Goal: Information Seeking & Learning: Learn about a topic

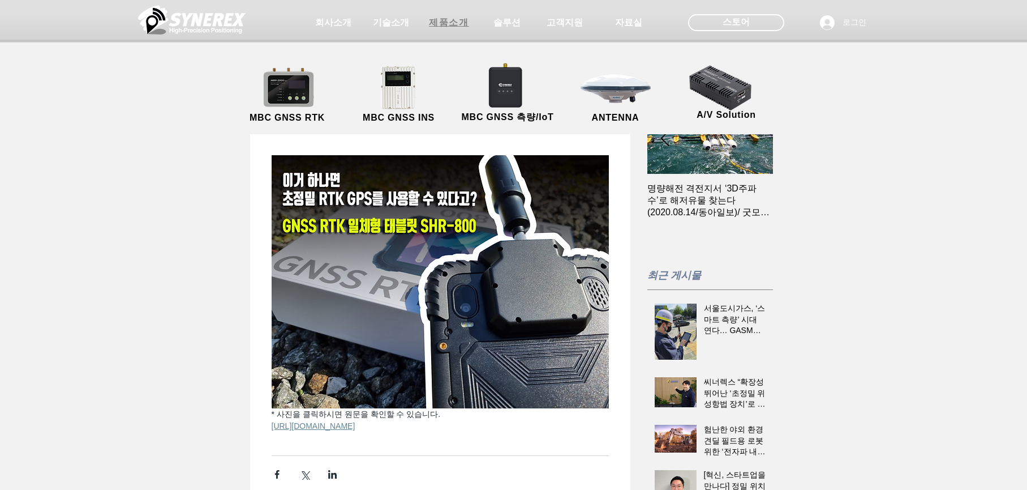
scroll to position [0, 126]
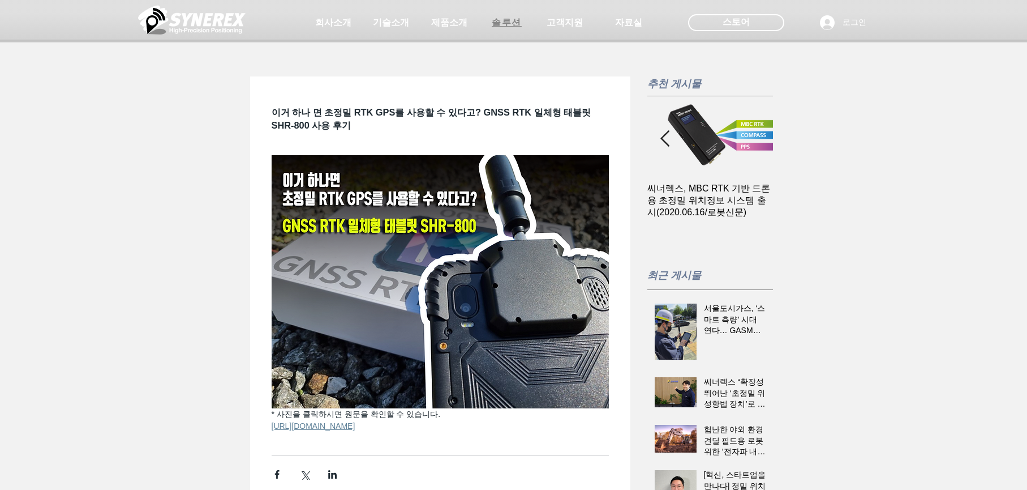
click at [504, 23] on span "솔루션" at bounding box center [507, 23] width 30 height 12
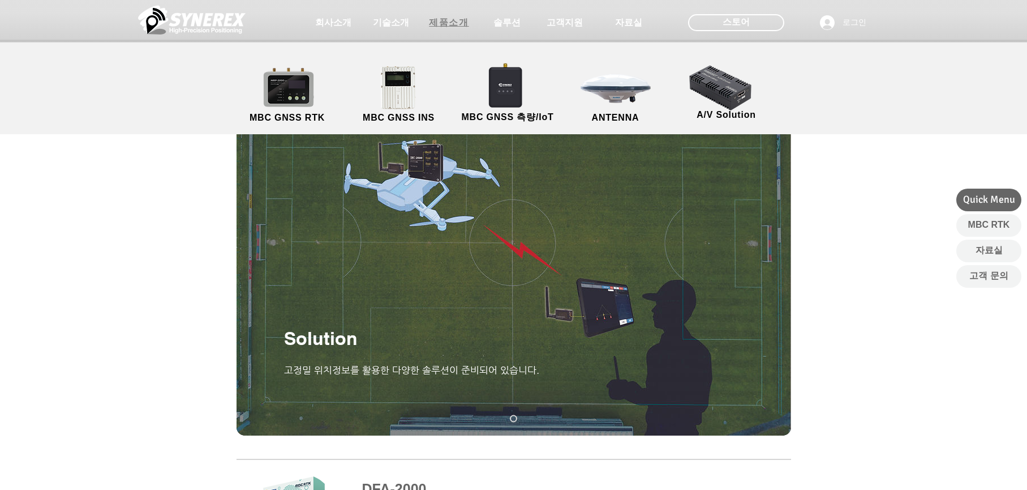
click at [453, 25] on span "제품소개" at bounding box center [449, 23] width 40 height 12
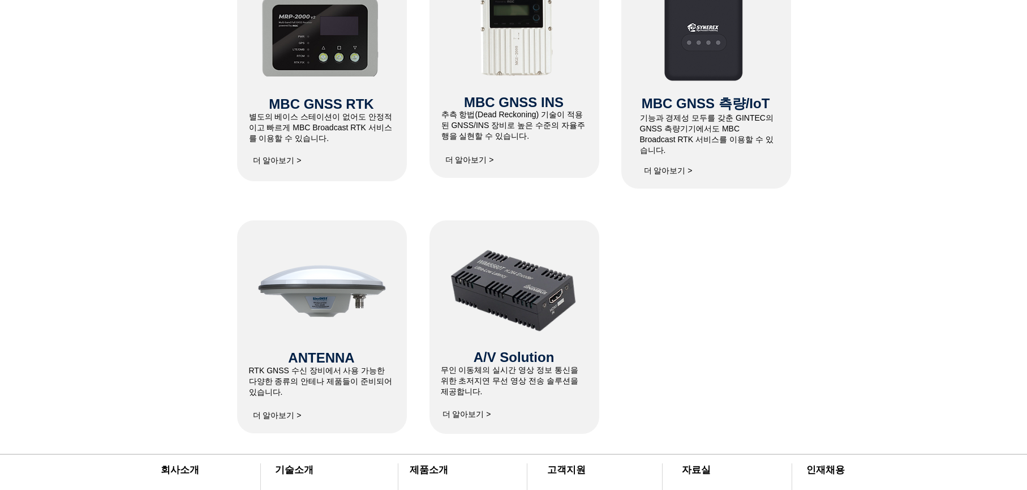
scroll to position [816, 0]
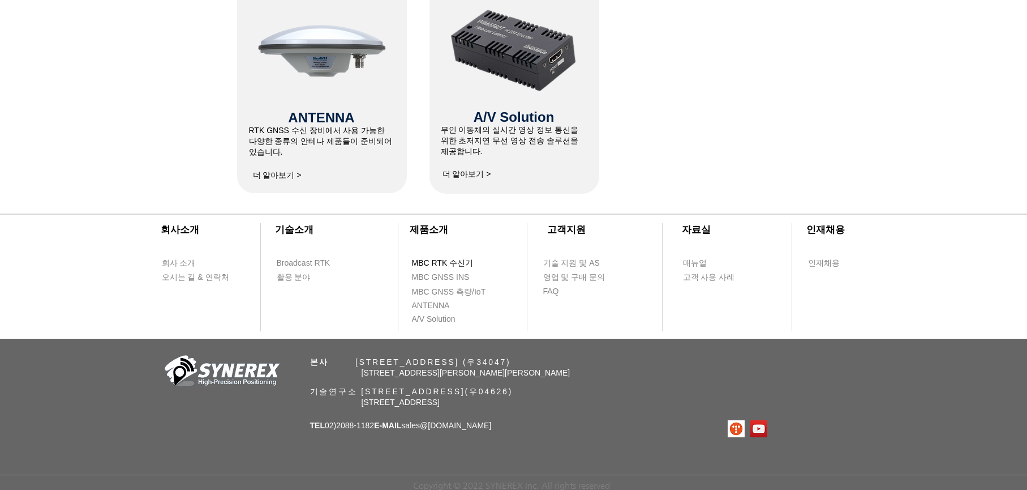
click at [459, 259] on span "MBC RTK 수신기" at bounding box center [443, 263] width 62 height 11
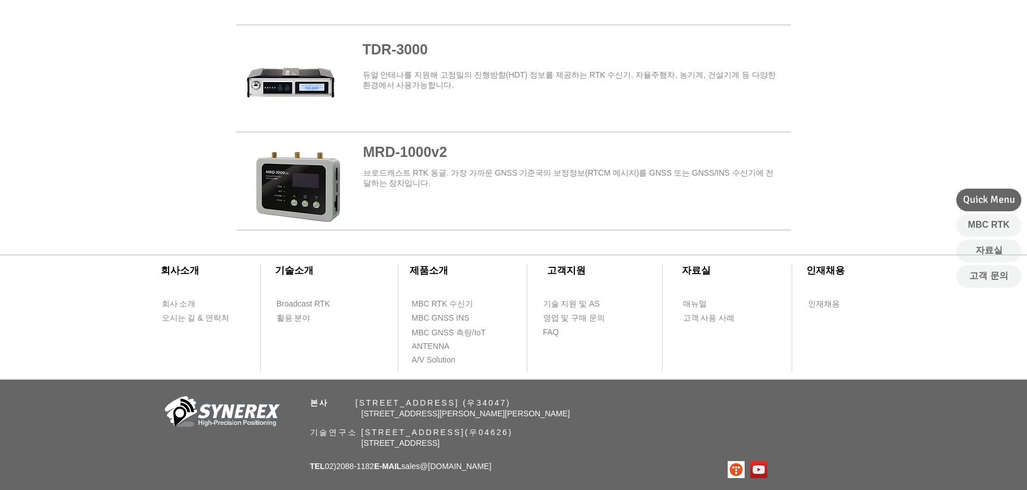
scroll to position [1438, 0]
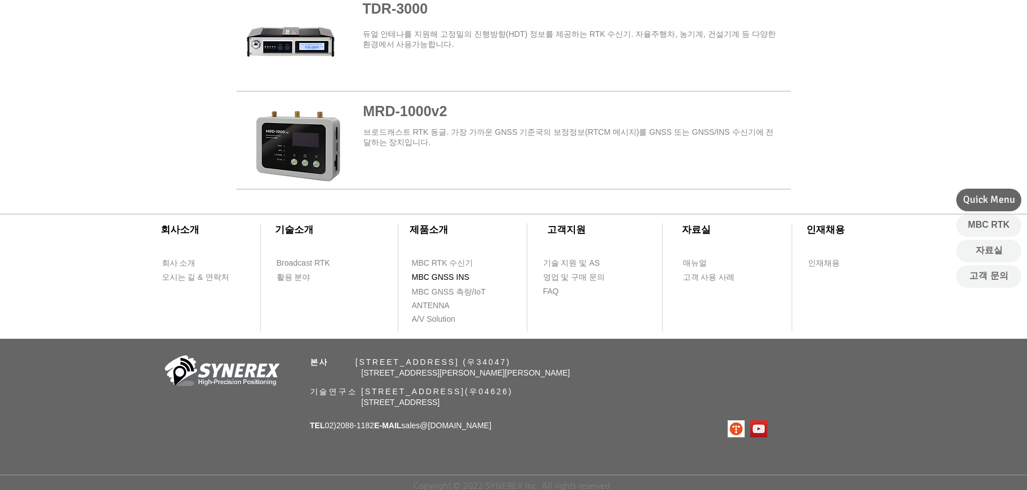
click at [430, 279] on span "MBC GNSS INS" at bounding box center [441, 277] width 58 height 11
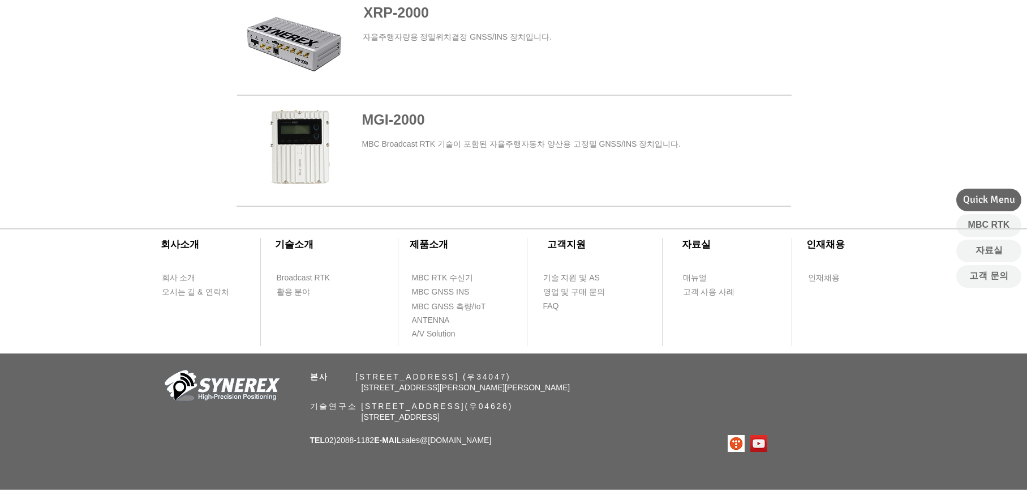
scroll to position [811, 0]
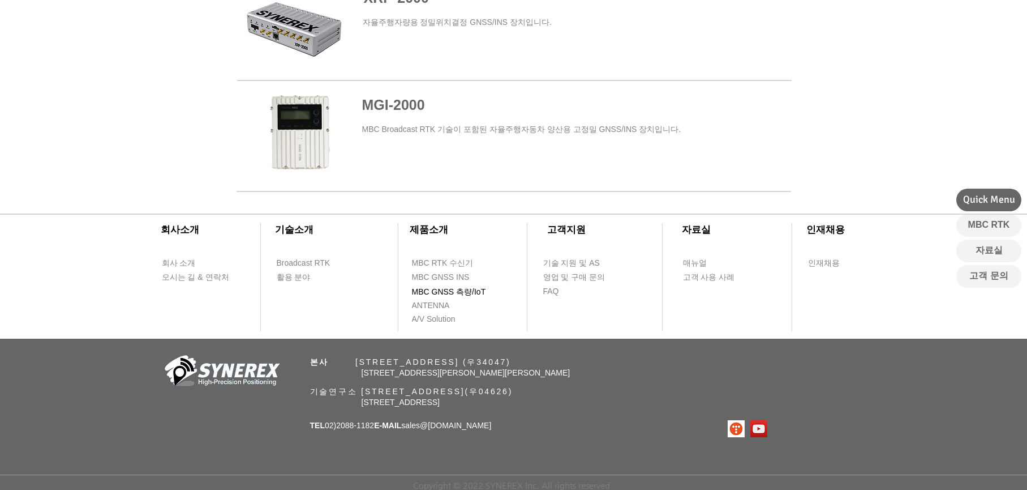
click at [475, 286] on span "MBC GNSS 측량/IoT" at bounding box center [449, 291] width 74 height 11
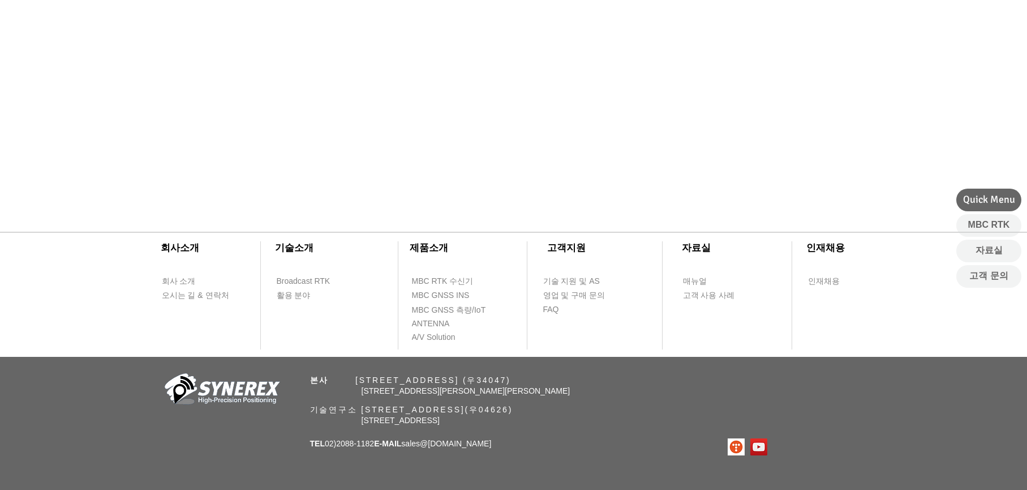
scroll to position [586, 0]
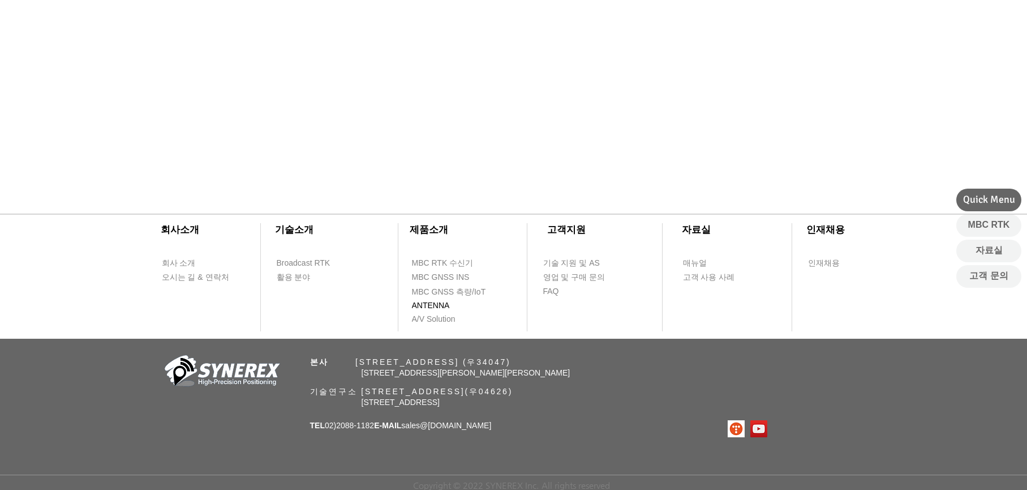
click at [442, 300] on span "ANTENNA" at bounding box center [431, 305] width 38 height 11
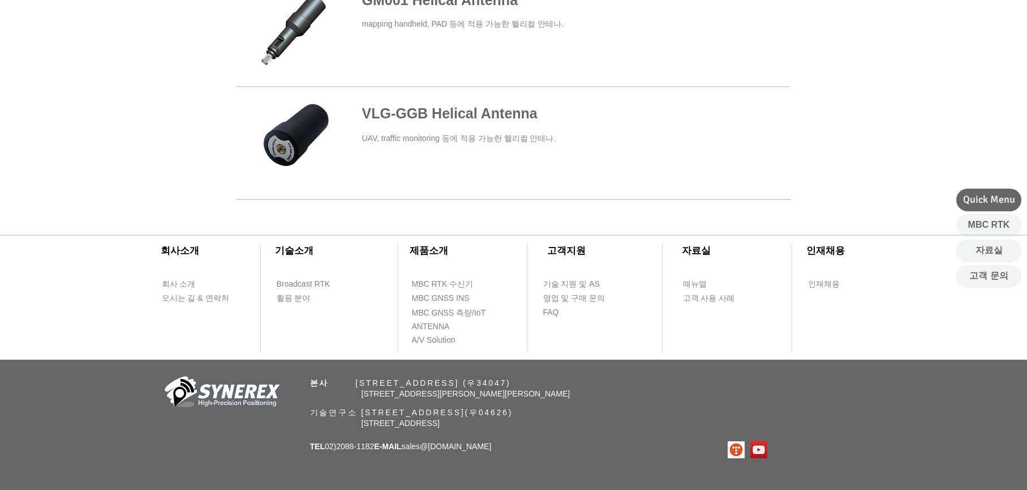
scroll to position [637, 0]
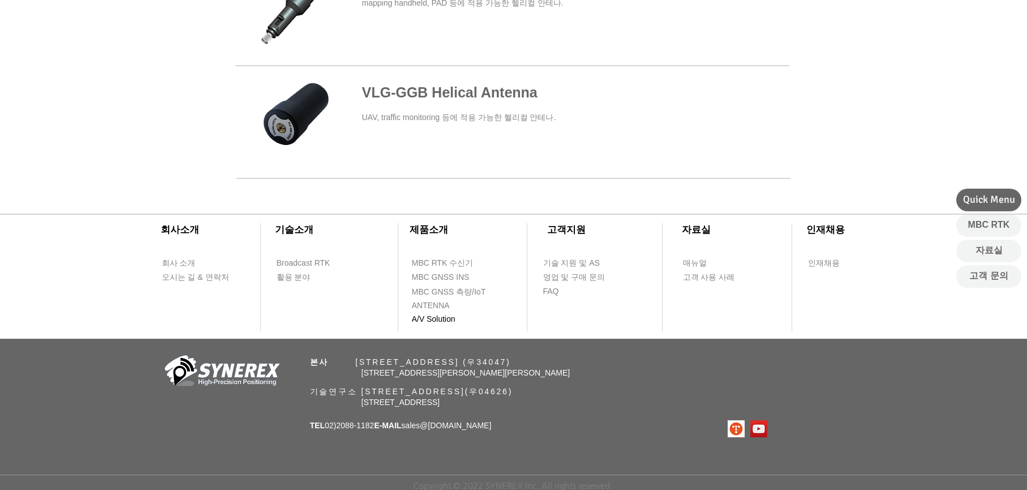
click at [442, 318] on span "A/V Solution" at bounding box center [434, 319] width 44 height 11
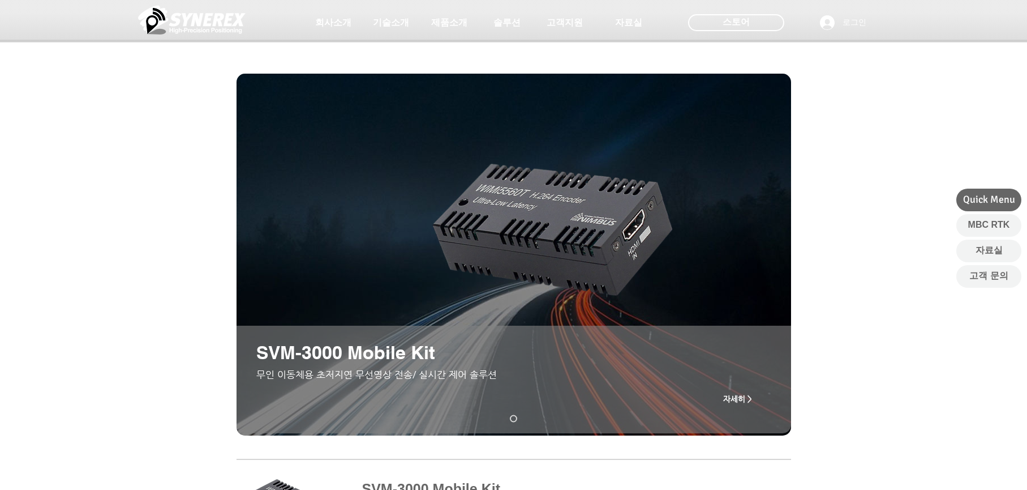
scroll to position [428, 0]
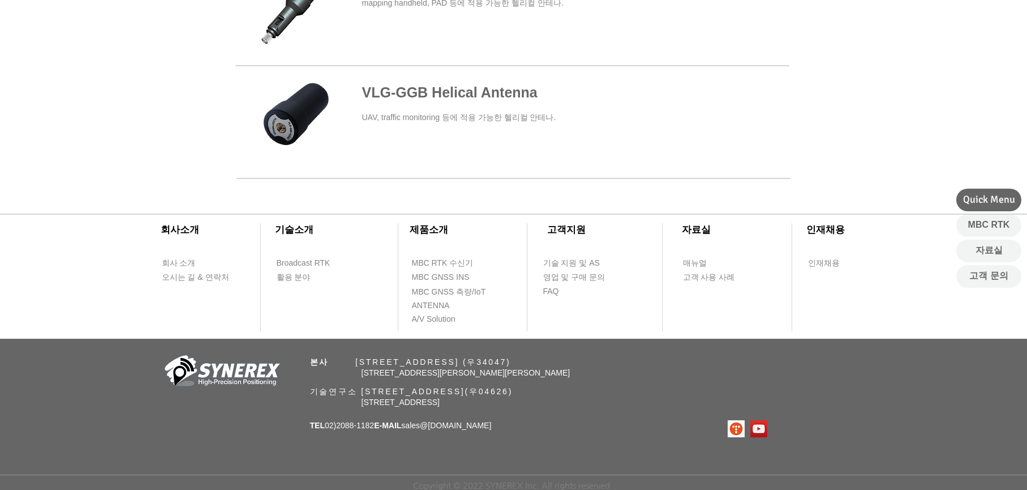
scroll to position [586, 0]
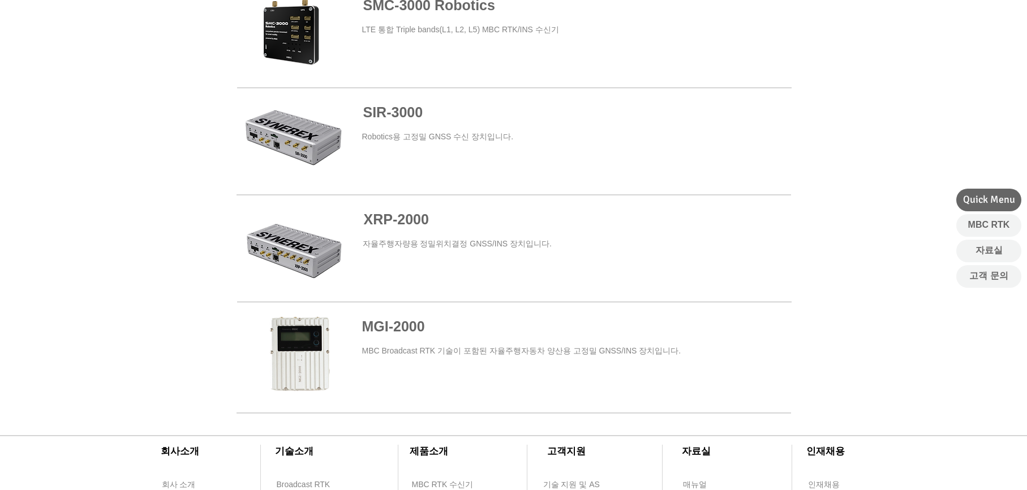
scroll to position [811, 0]
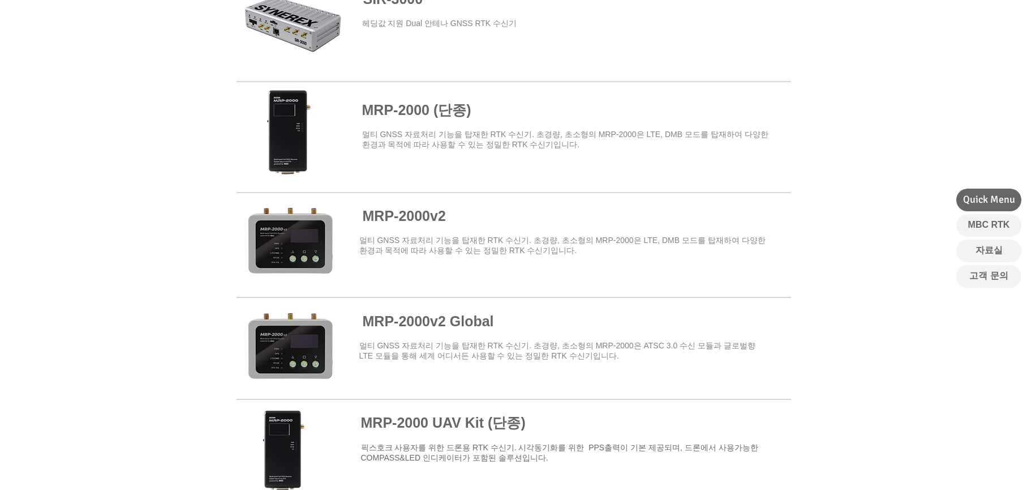
scroll to position [1438, 0]
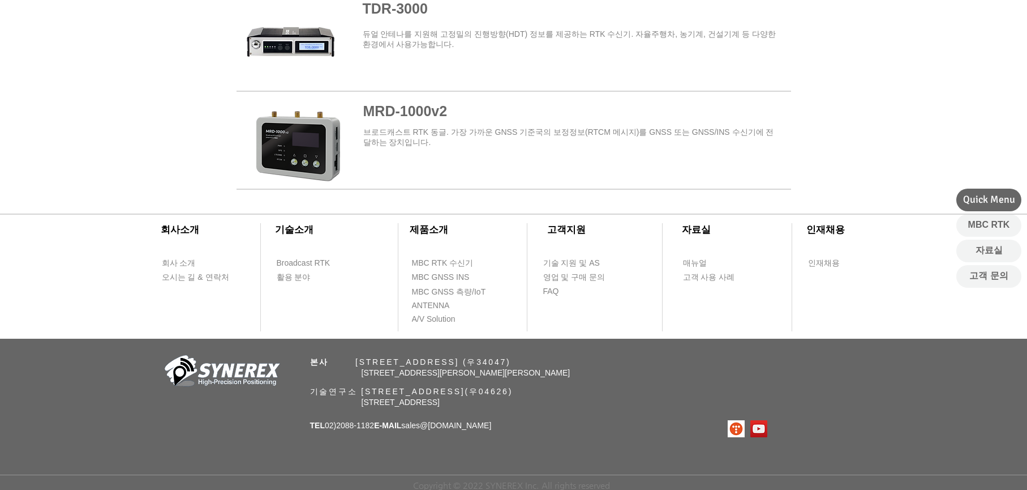
scroll to position [816, 0]
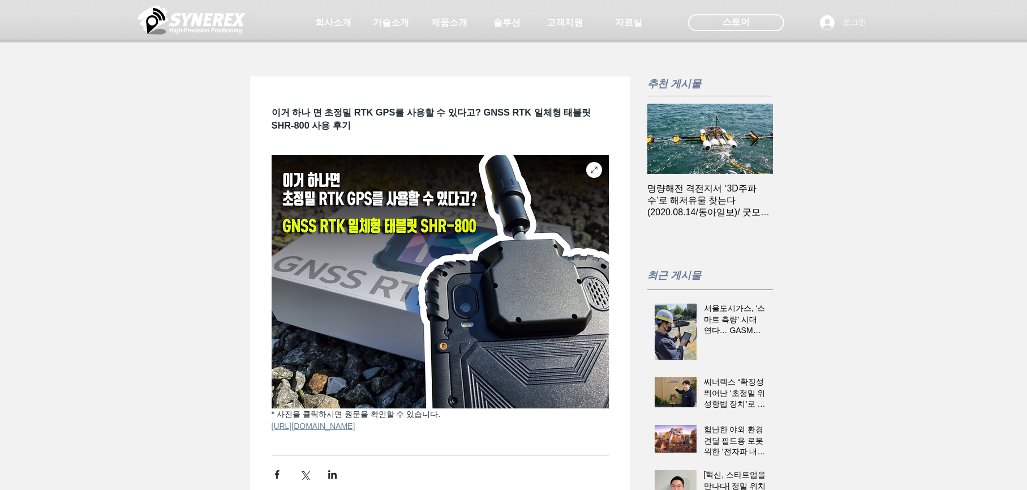
click at [528, 357] on img at bounding box center [440, 281] width 337 height 253
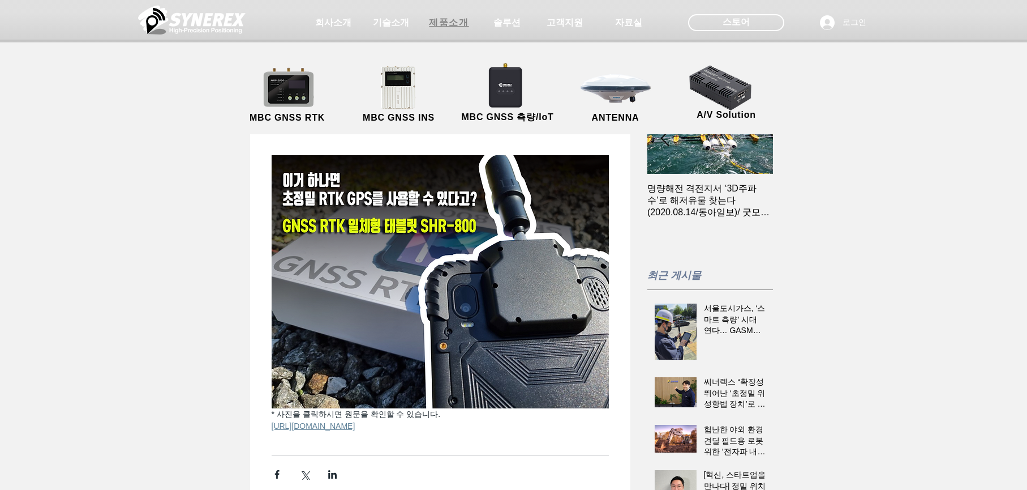
scroll to position [0, 126]
